Goal: Task Accomplishment & Management: Use online tool/utility

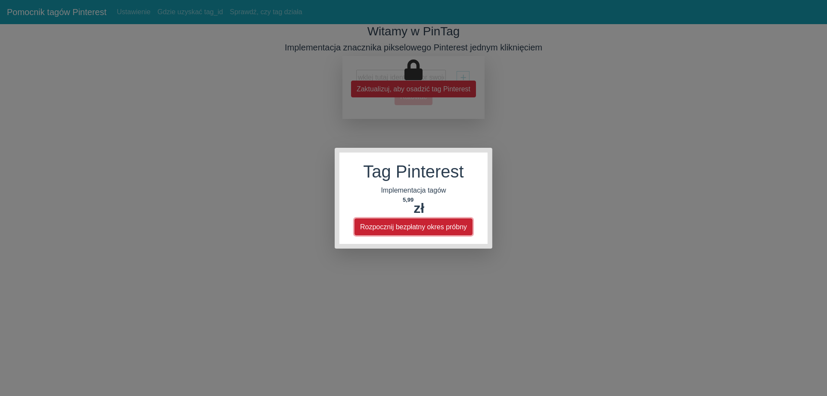
click at [416, 235] on button "Rozpocznij bezpłatny okres próbny" at bounding box center [413, 226] width 118 height 17
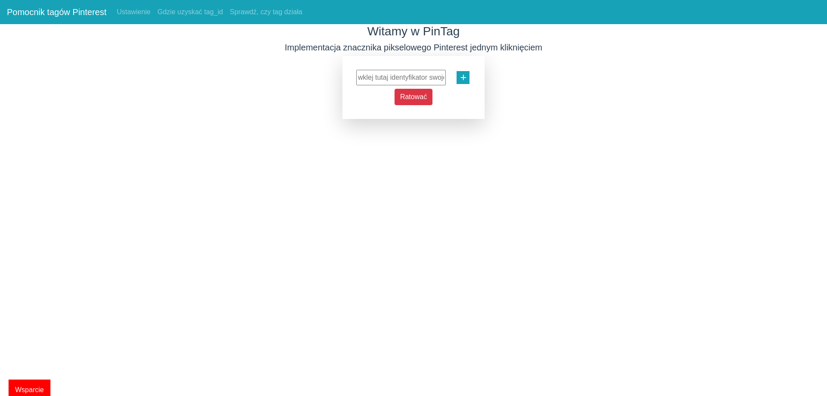
click at [459, 79] on div "+" at bounding box center [462, 77] width 13 height 13
click at [420, 103] on button "Ratować" at bounding box center [413, 97] width 38 height 16
click at [382, 72] on input "text" at bounding box center [401, 78] width 90 height 16
drag, startPoint x: 382, startPoint y: 72, endPoint x: 290, endPoint y: 73, distance: 91.3
click at [290, 73] on div "Witamy w PinTag Implementacja znacznika pikselowego Pinterest jednym kliknięcie…" at bounding box center [413, 71] width 827 height 95
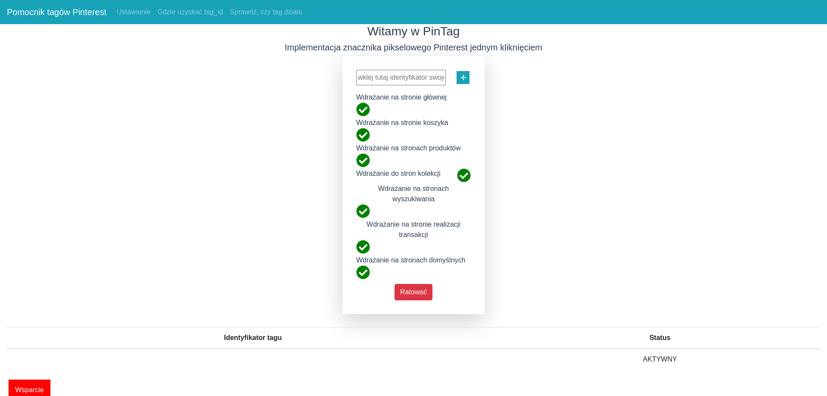
click at [463, 78] on font "+" at bounding box center [463, 77] width 6 height 12
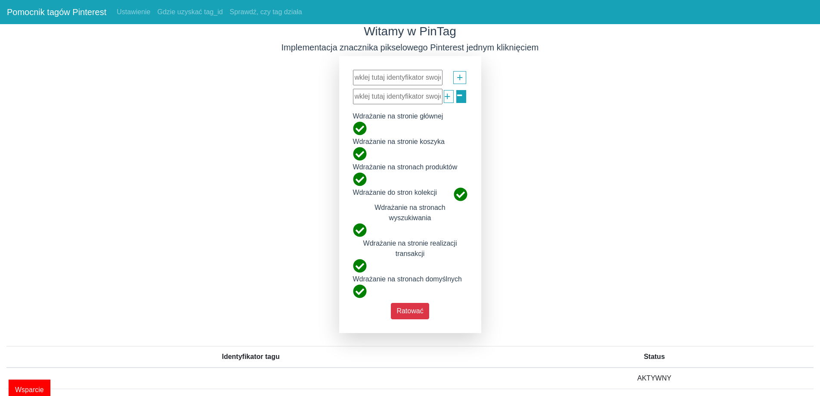
click at [463, 99] on font "-" at bounding box center [459, 93] width 7 height 23
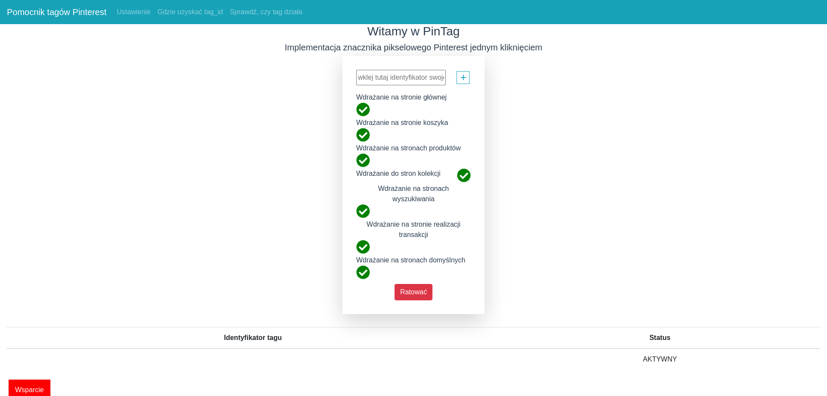
click at [77, 19] on link "Pomocnik tagów Pinterest" at bounding box center [56, 11] width 99 height 17
click at [138, 14] on font "Ustawienie" at bounding box center [134, 11] width 34 height 7
